Goal: Find specific page/section: Find specific page/section

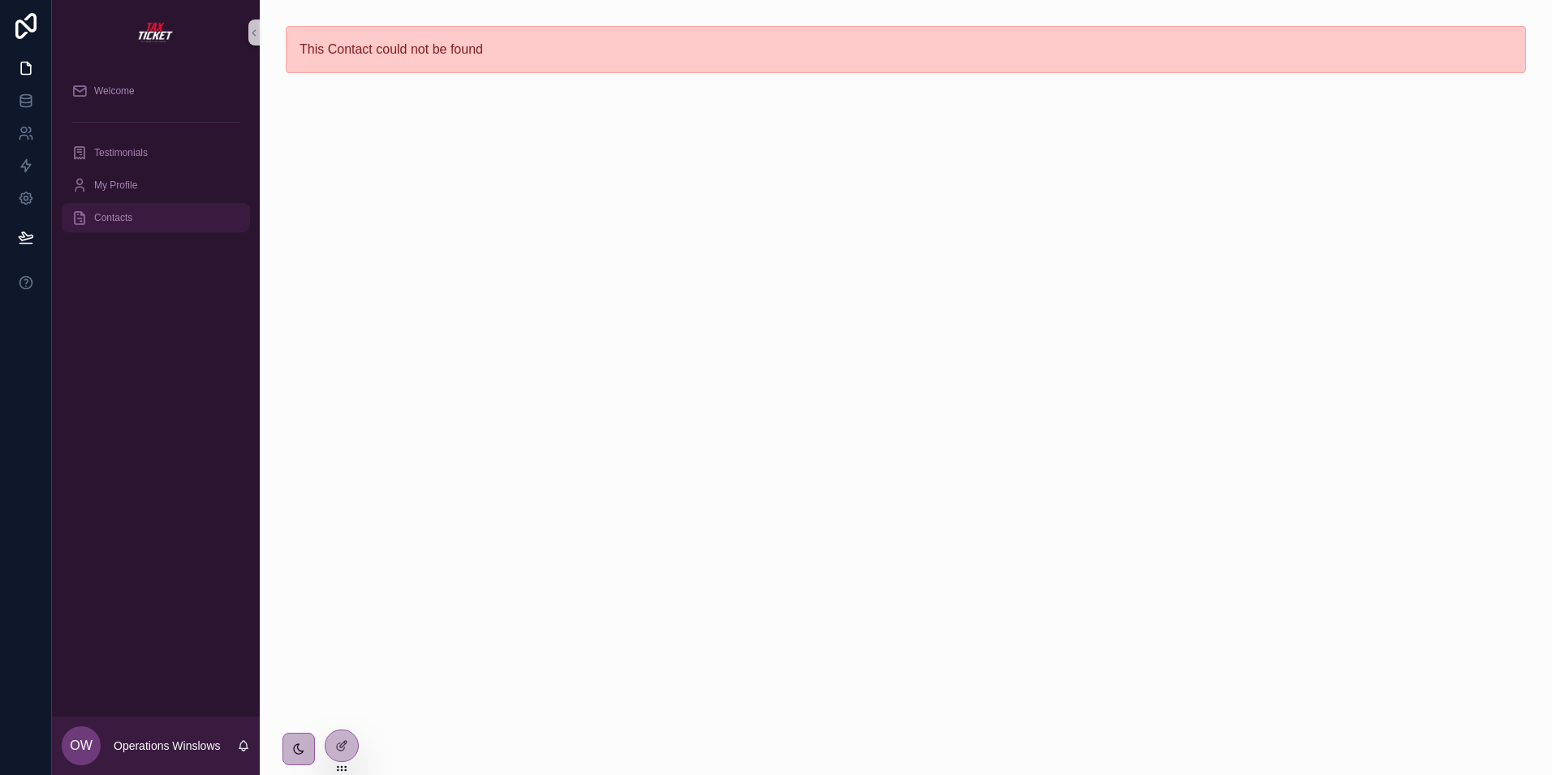
click at [127, 222] on span "Contacts" at bounding box center [113, 217] width 38 height 13
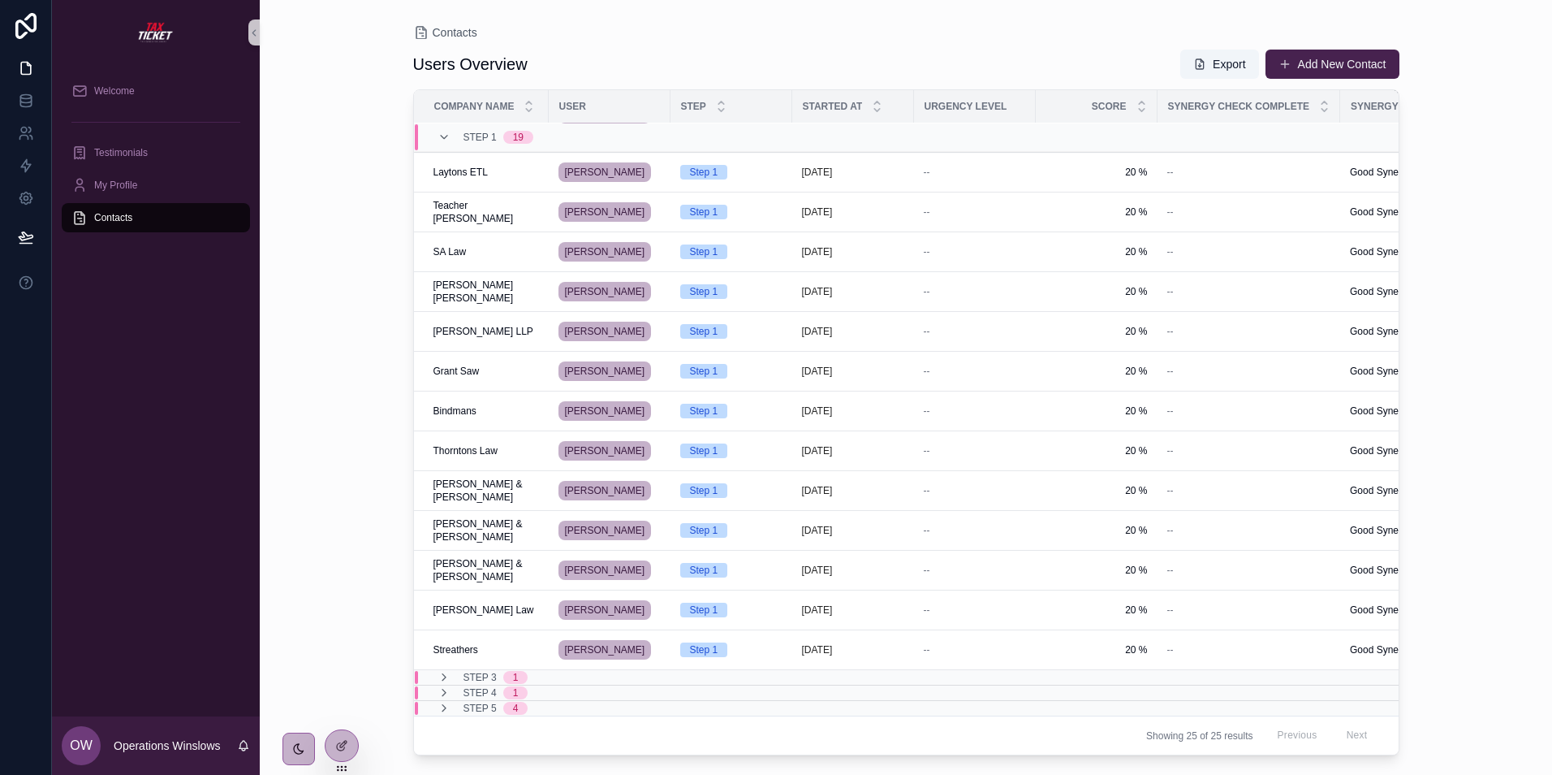
scroll to position [263, 0]
click at [442, 671] on icon "scrollable content" at bounding box center [444, 677] width 13 height 13
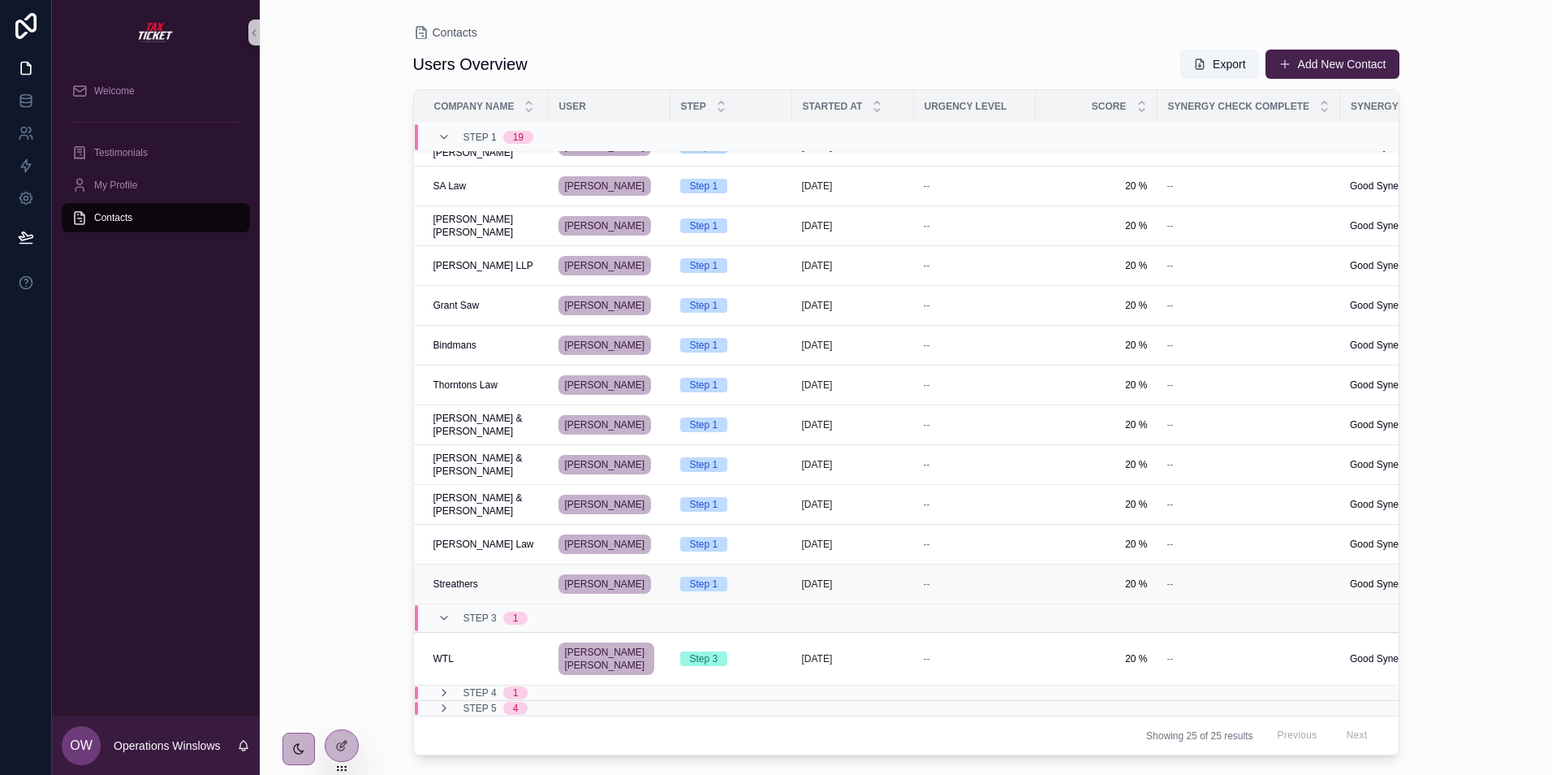
scroll to position [329, 0]
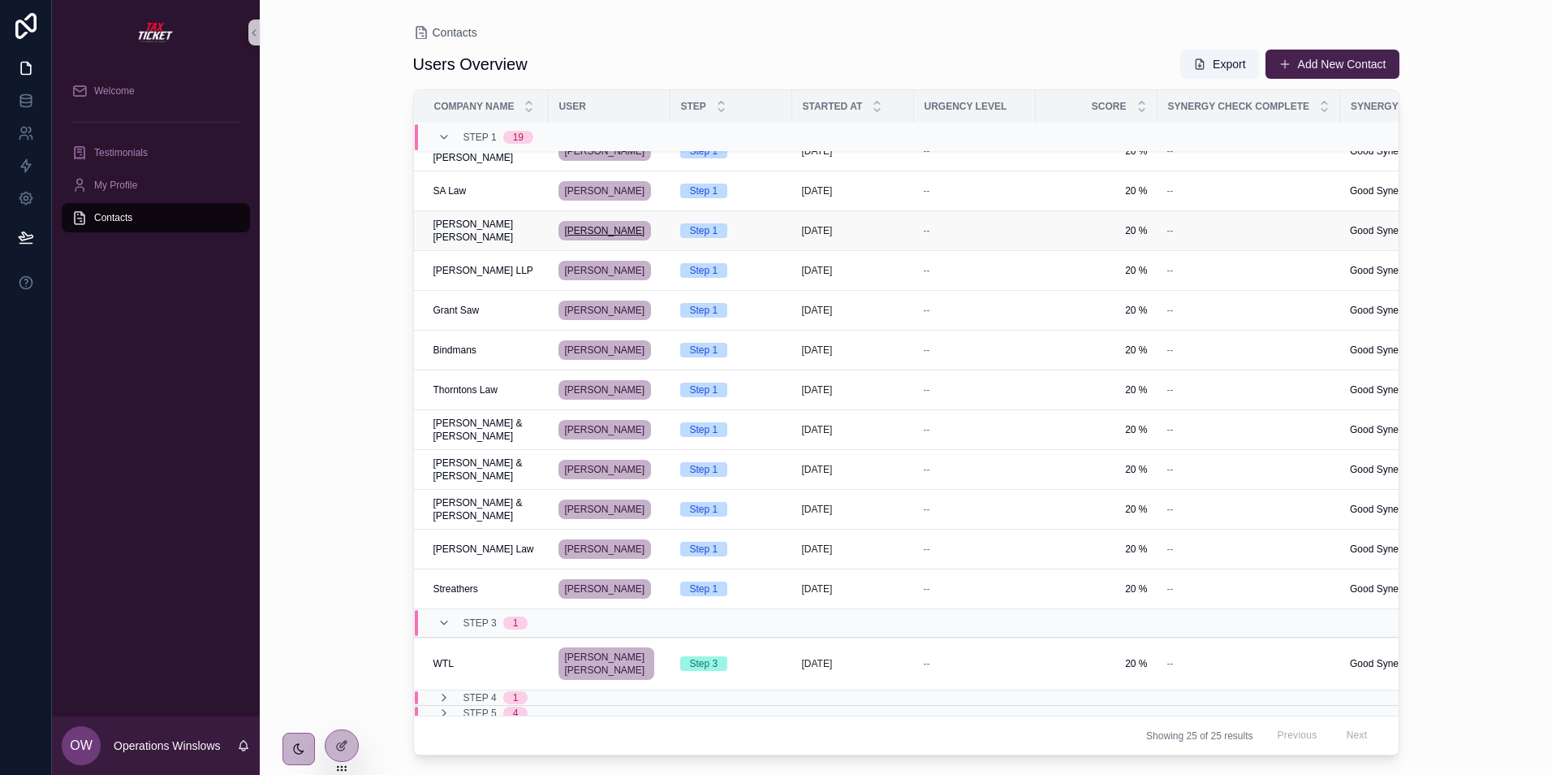
scroll to position [329, 0]
